Goal: Information Seeking & Learning: Learn about a topic

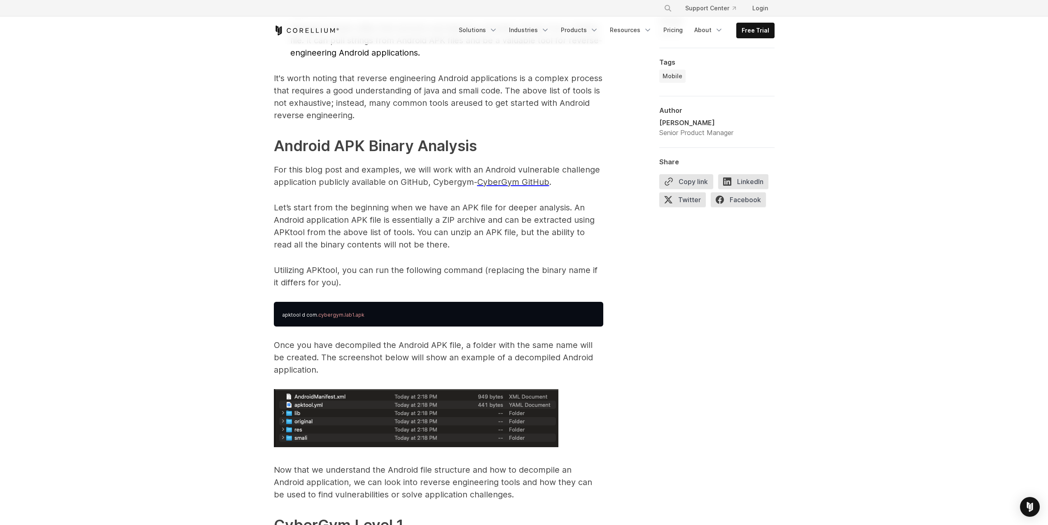
scroll to position [1162, 0]
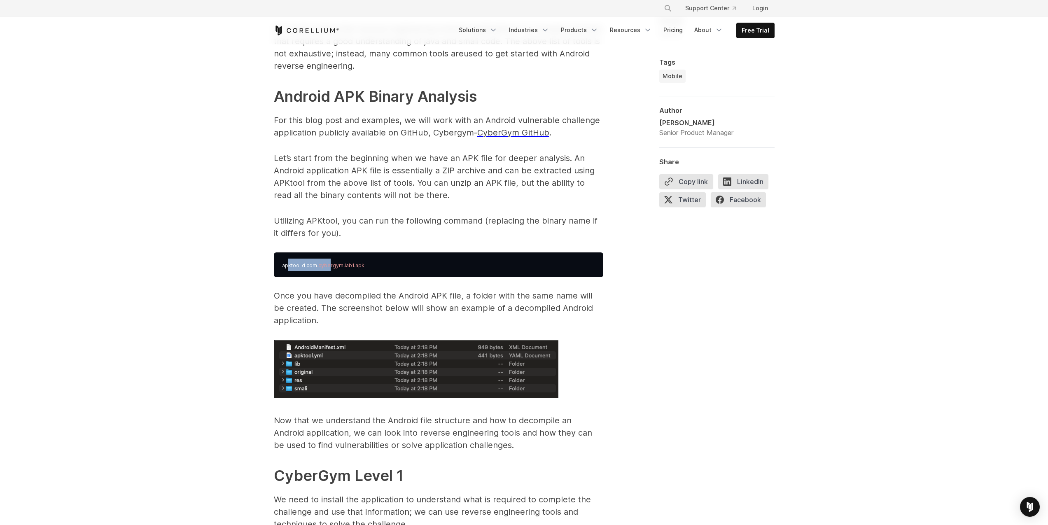
drag, startPoint x: 288, startPoint y: 264, endPoint x: 328, endPoint y: 267, distance: 40.0
click at [328, 265] on pre "apktool d com .cybergym.lab1.apk" at bounding box center [438, 264] width 329 height 25
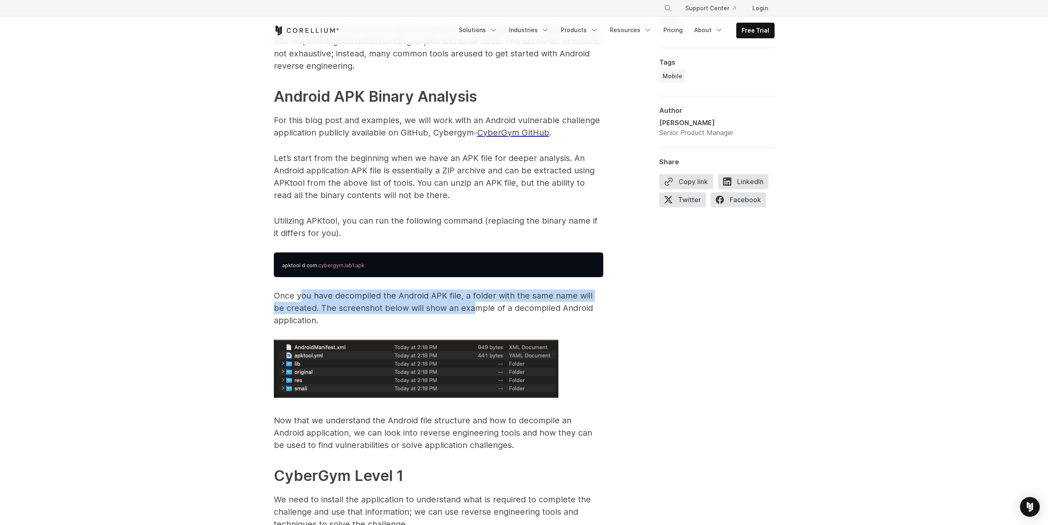
drag, startPoint x: 300, startPoint y: 293, endPoint x: 472, endPoint y: 312, distance: 172.3
click at [466, 312] on p "Once you have decompiled the Android APK file, a folder with the same name will…" at bounding box center [438, 307] width 329 height 37
drag, startPoint x: 542, startPoint y: 307, endPoint x: 352, endPoint y: 296, distance: 189.7
click at [381, 298] on p "Once you have decompiled the Android APK file, a folder with the same name will…" at bounding box center [438, 307] width 329 height 37
drag, startPoint x: 342, startPoint y: 296, endPoint x: 387, endPoint y: 313, distance: 47.0
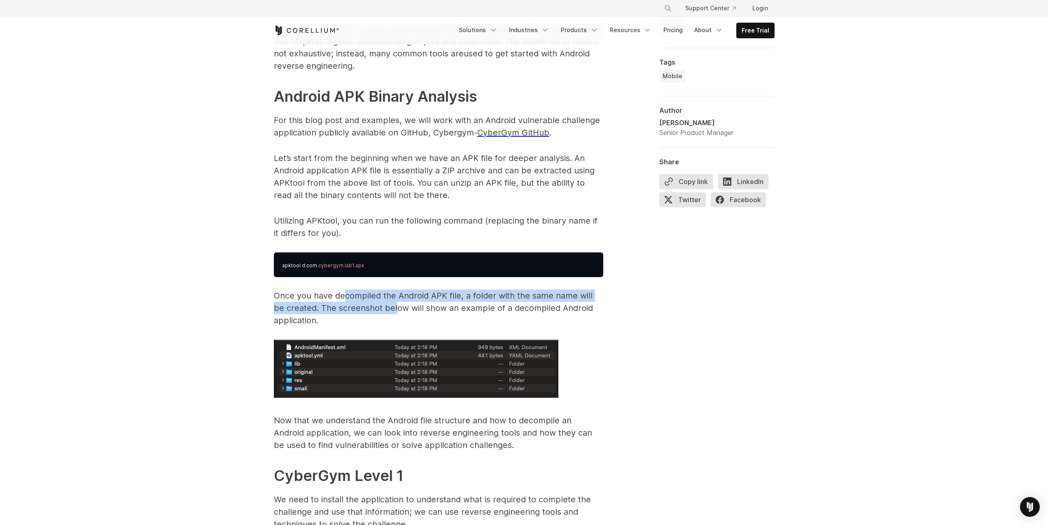
click at [387, 313] on p "Once you have decompiled the Android APK file, a folder with the same name will…" at bounding box center [438, 307] width 329 height 37
click at [381, 313] on div at bounding box center [381, 313] width 0 height 0
drag, startPoint x: 387, startPoint y: 313, endPoint x: 354, endPoint y: 293, distance: 37.9
click at [355, 294] on p "Once you have decompiled the Android APK file, a folder with the same name will…" at bounding box center [438, 307] width 329 height 37
click at [353, 291] on p "Once you have decompiled the Android APK file, a folder with the same name will…" at bounding box center [438, 307] width 329 height 37
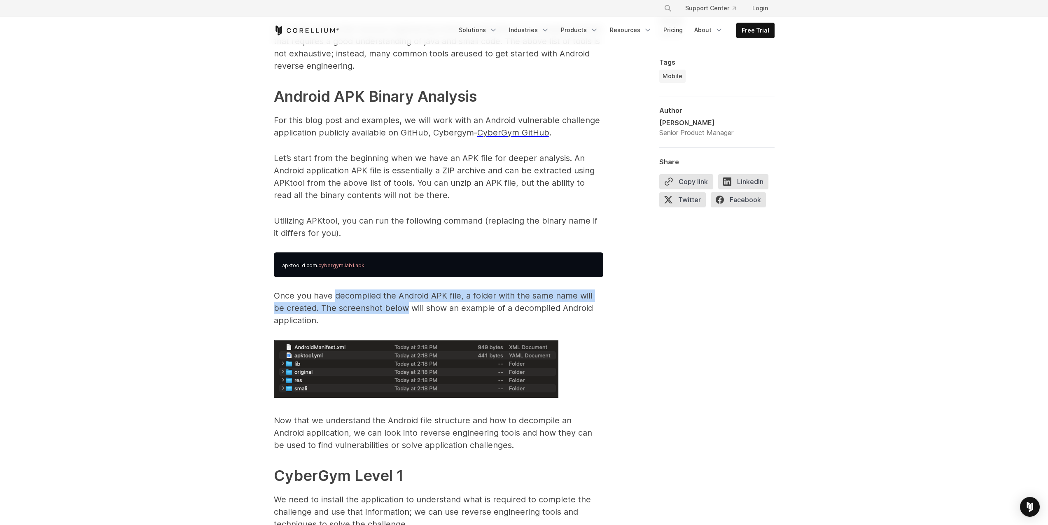
drag, startPoint x: 353, startPoint y: 291, endPoint x: 384, endPoint y: 307, distance: 35.4
click at [384, 307] on p "Once you have decompiled the Android APK file, a folder with the same name will…" at bounding box center [438, 307] width 329 height 37
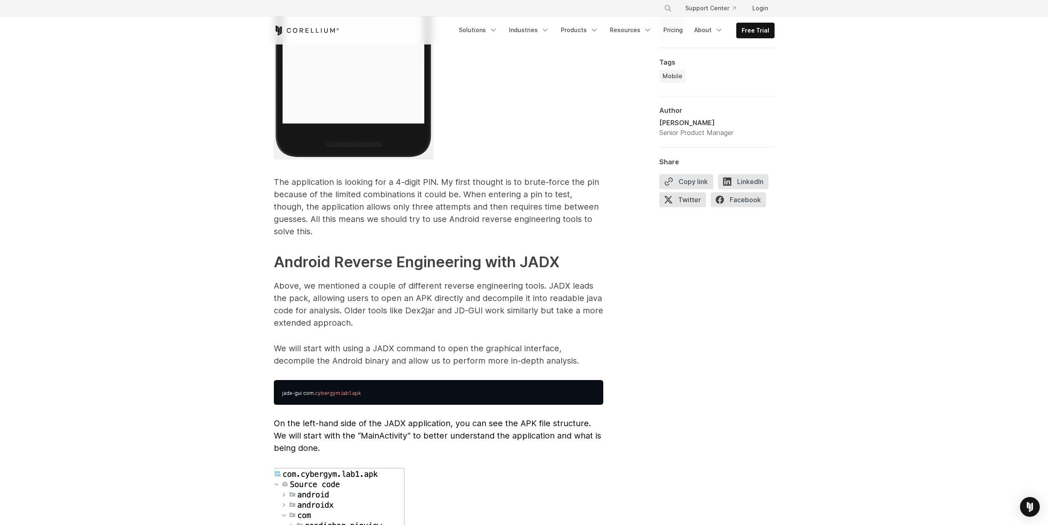
scroll to position [1953, 0]
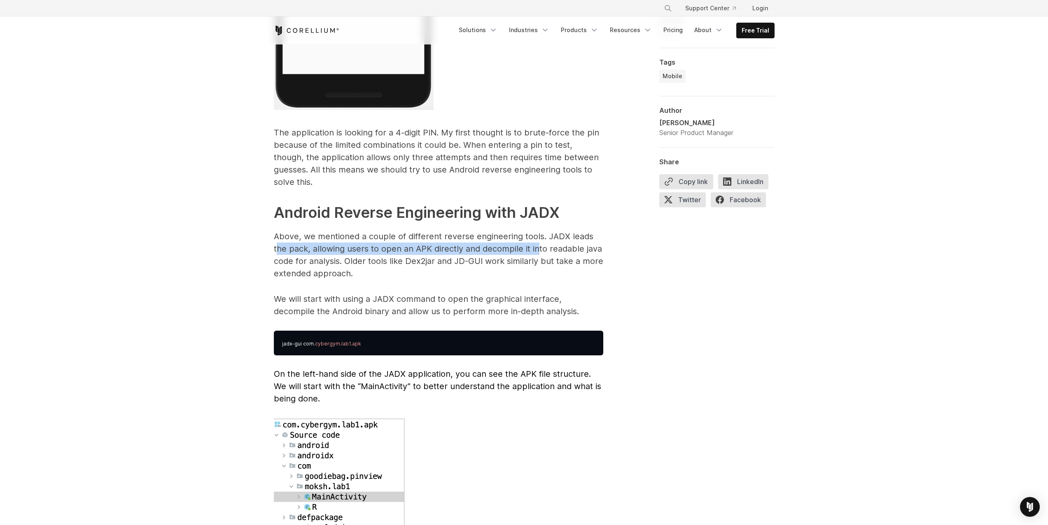
drag, startPoint x: 302, startPoint y: 237, endPoint x: 538, endPoint y: 230, distance: 236.8
click at [538, 230] on p "Above, we mentioned a couple of different reverse engineering tools. JADX leads…" at bounding box center [438, 254] width 329 height 49
click at [557, 230] on p "Above, we mentioned a couple of different reverse engineering tools. JADX leads…" at bounding box center [438, 254] width 329 height 49
copy p "JADX"
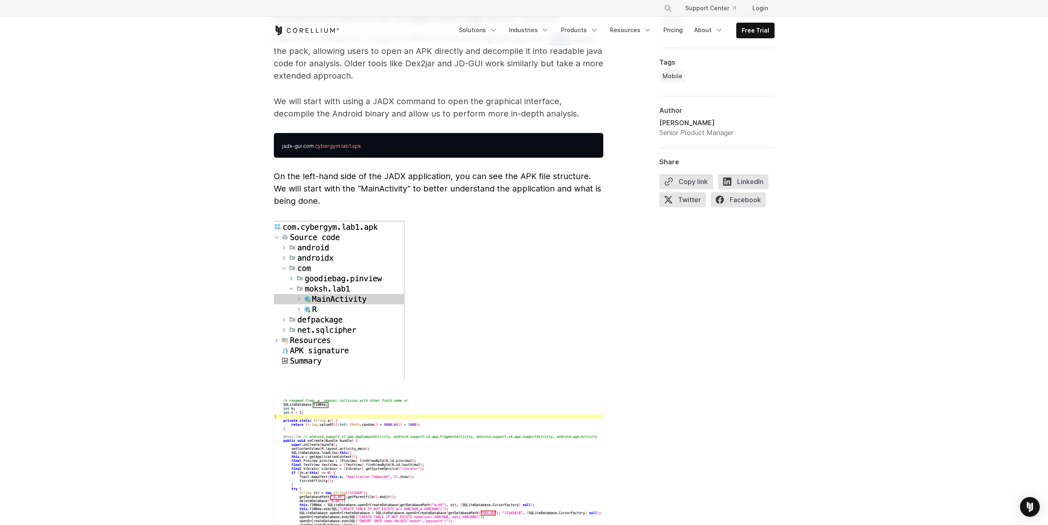
scroll to position [2101, 0]
